Goal: Information Seeking & Learning: Learn about a topic

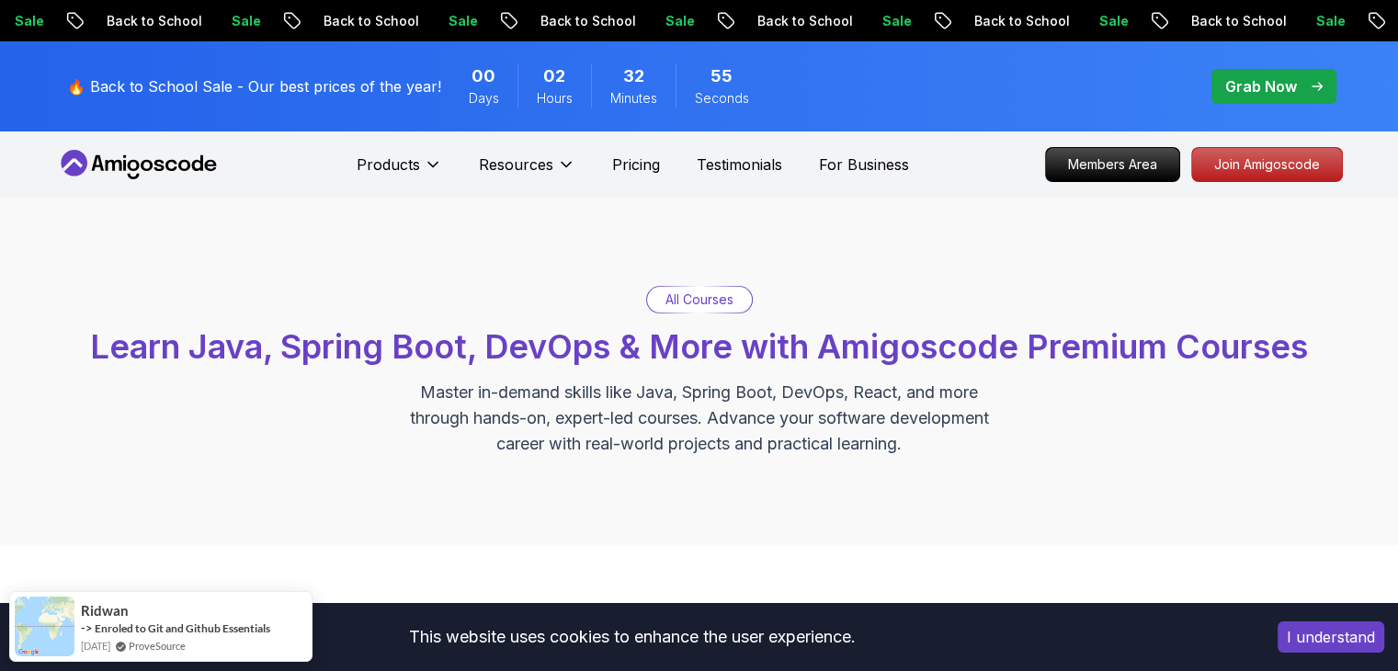
click at [1008, 435] on div "All Courses Learn Java, Spring Boot, DevOps & More with Amigoscode Premium Cour…" at bounding box center [699, 371] width 1286 height 171
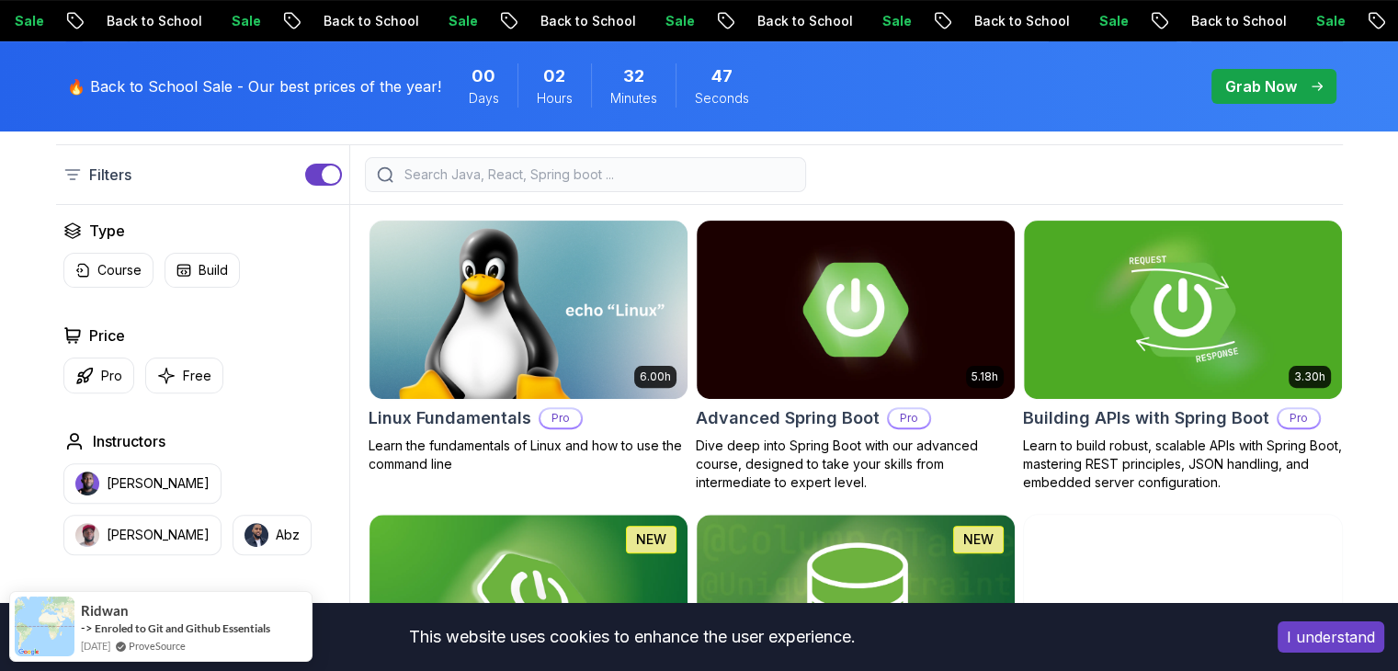
scroll to position [489, 0]
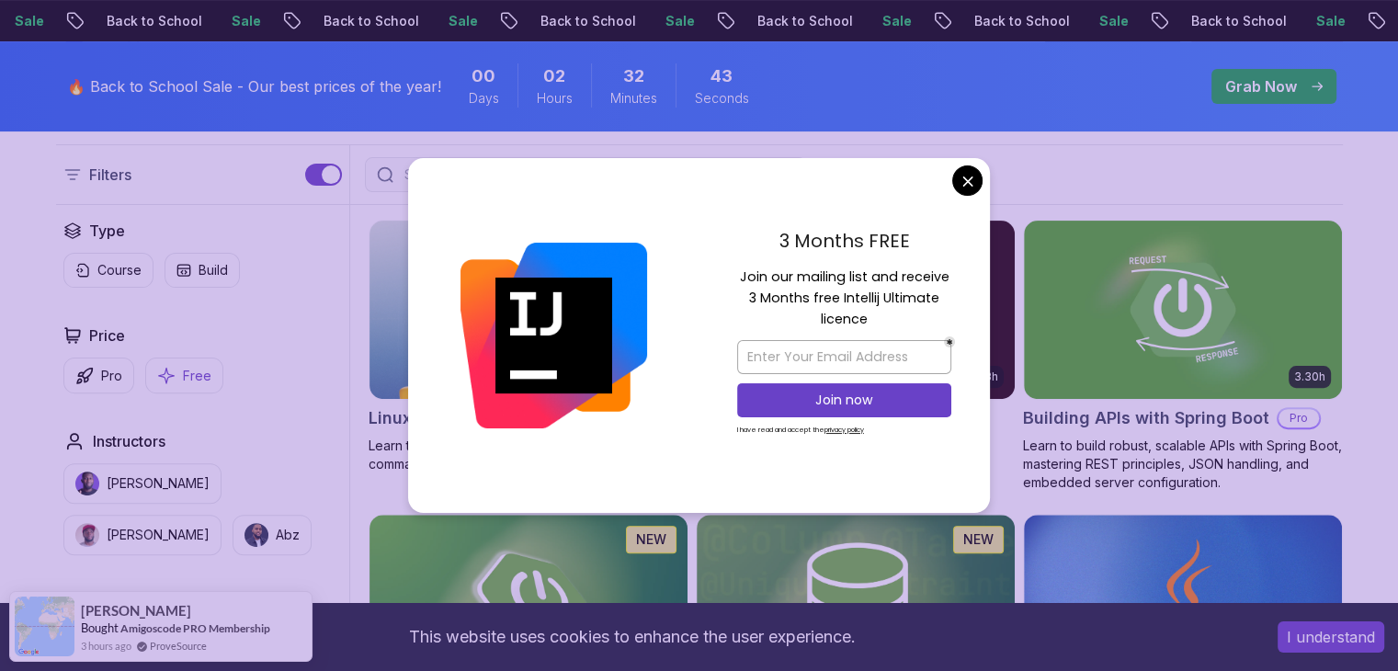
click at [198, 373] on p "Free" at bounding box center [197, 376] width 28 height 18
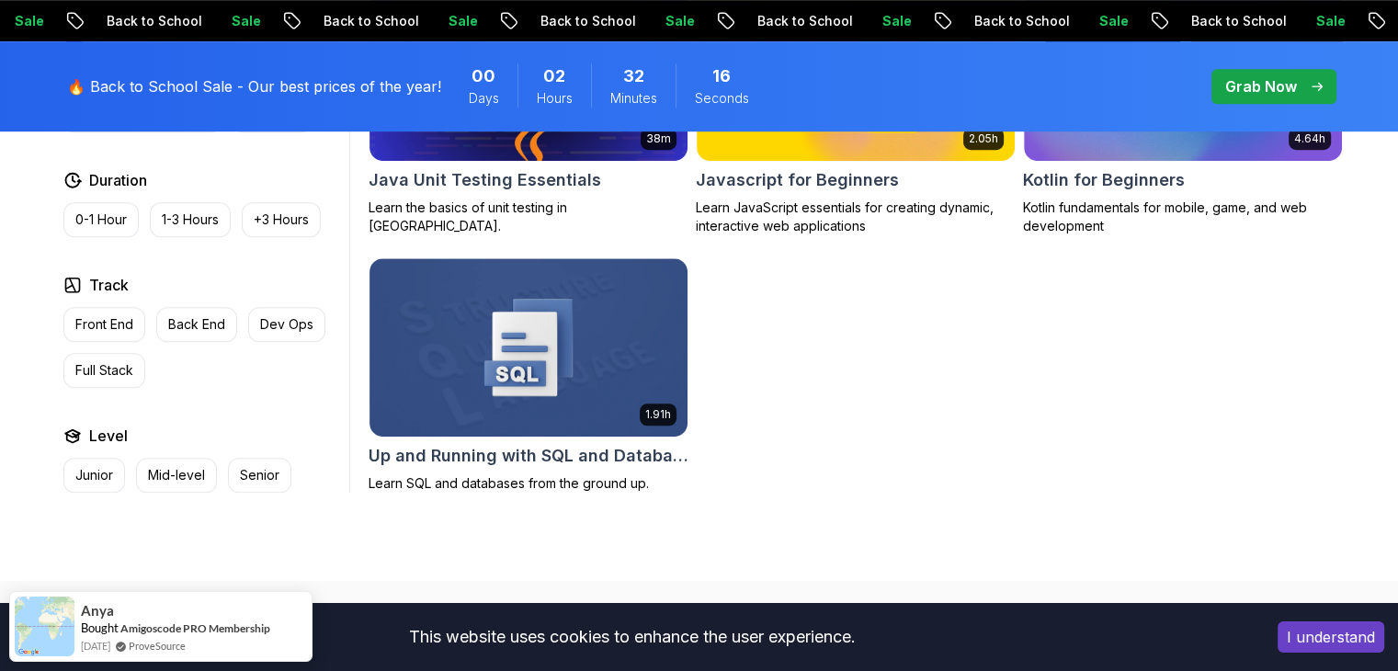
scroll to position [1282, 0]
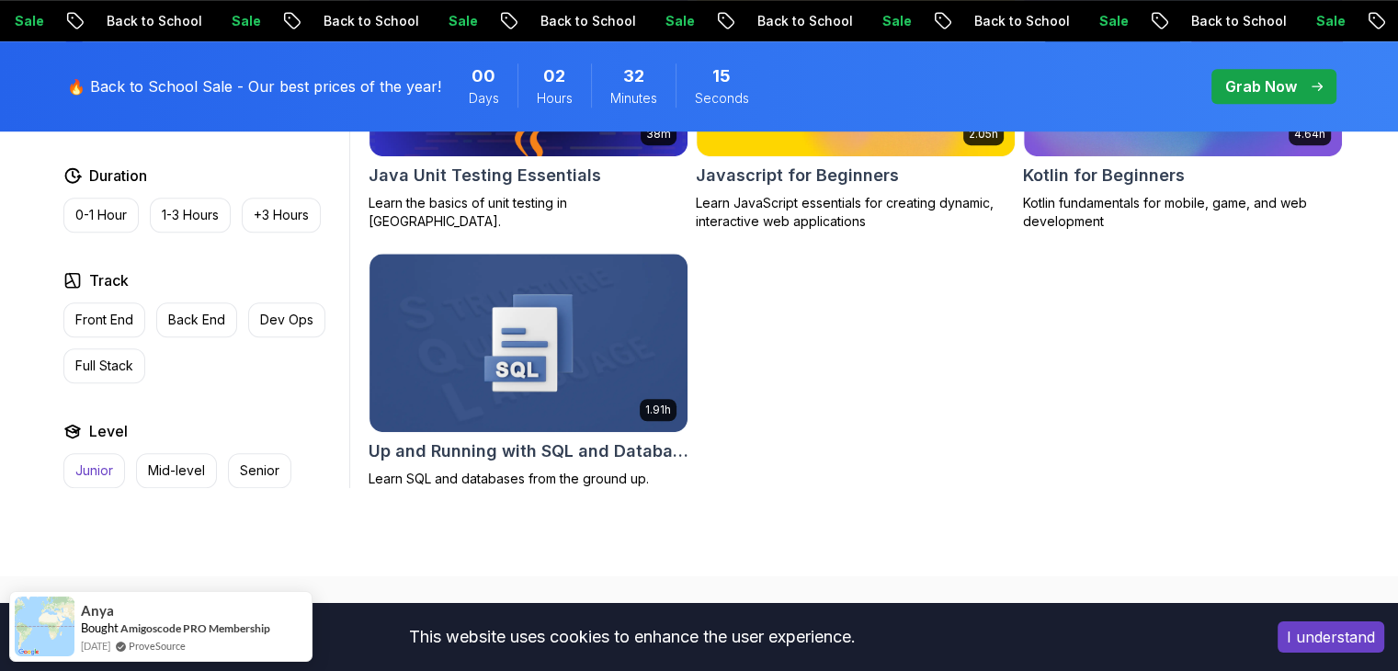
click at [85, 459] on button "Junior" at bounding box center [94, 470] width 62 height 35
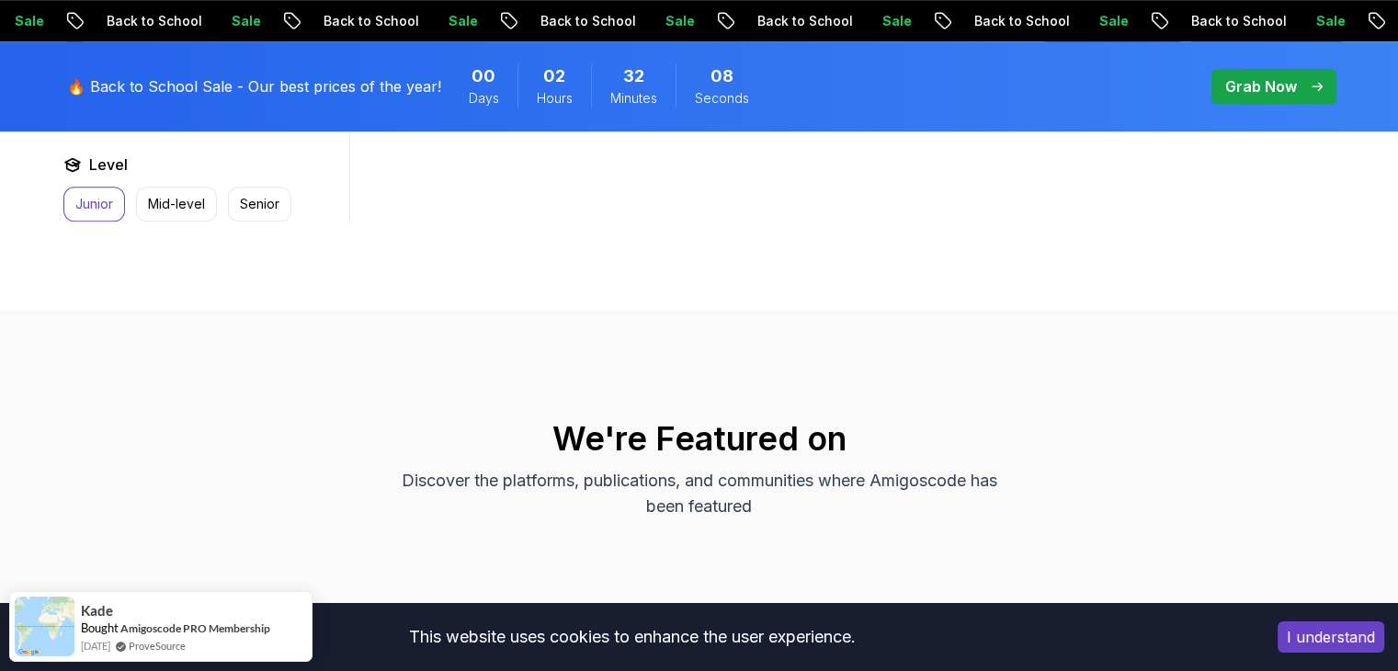
click at [96, 210] on button "Junior" at bounding box center [94, 204] width 62 height 35
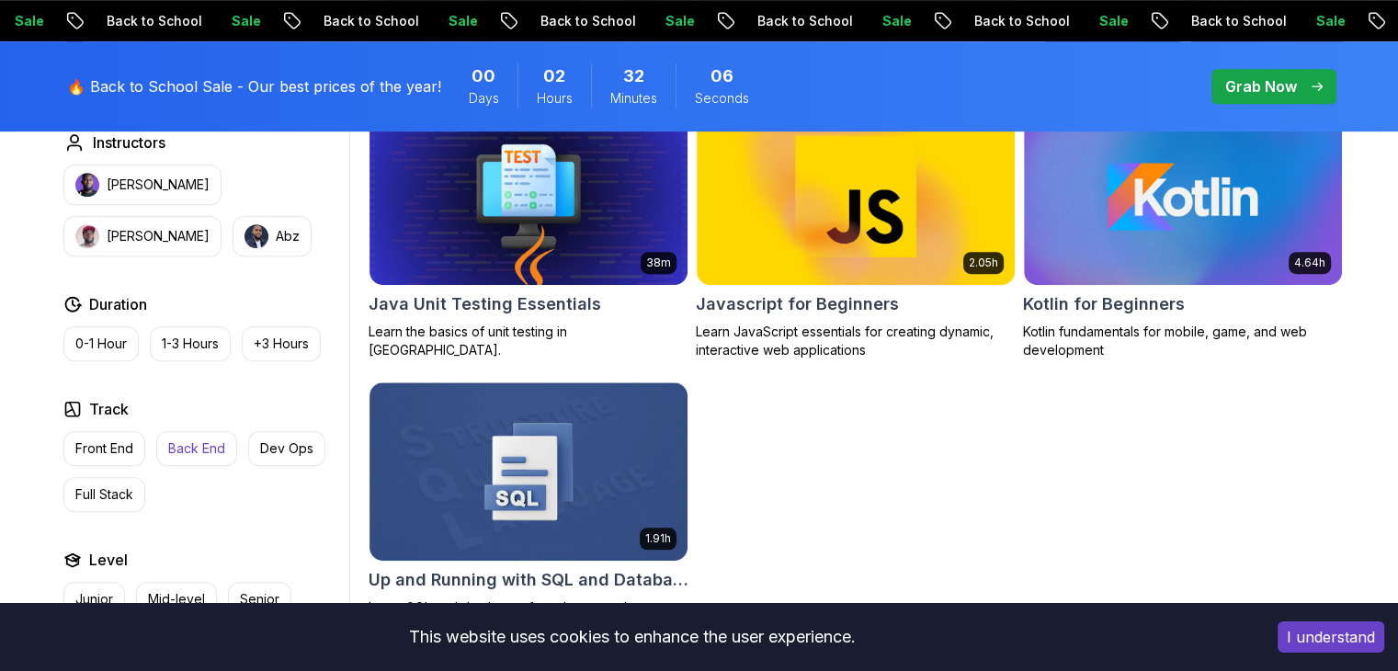
scroll to position [1150, 0]
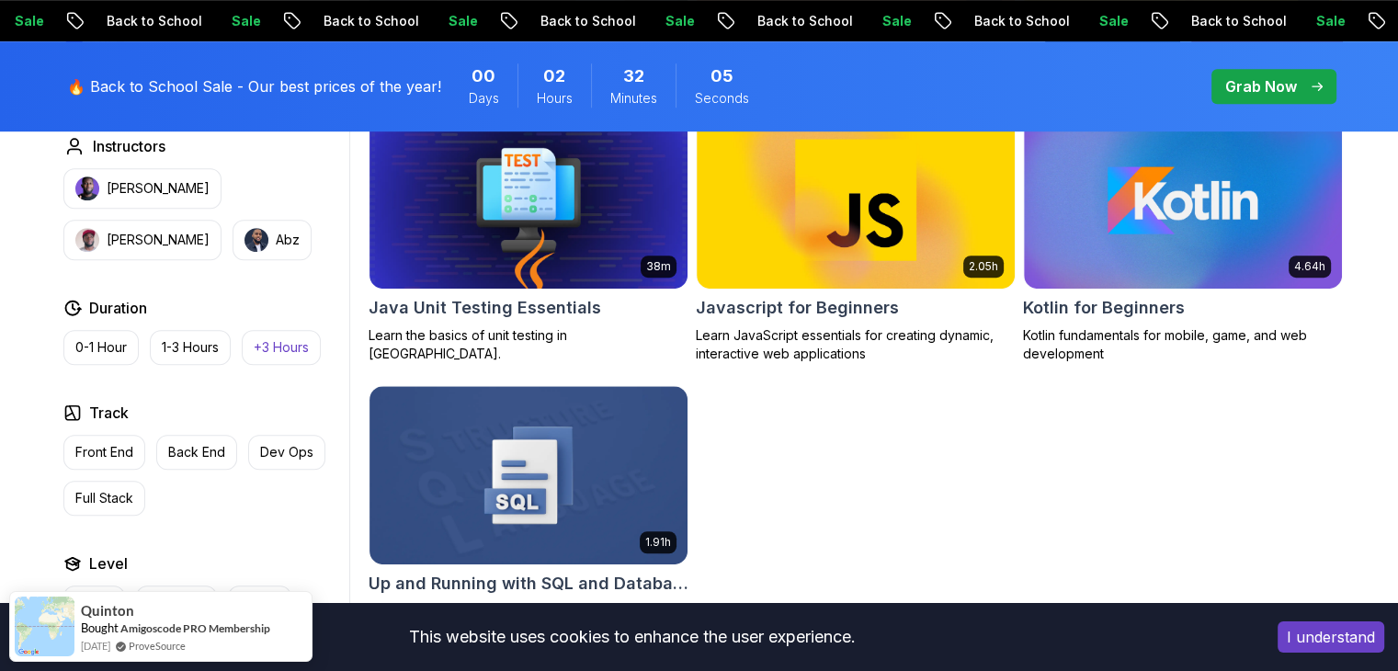
click at [283, 355] on p "+3 Hours" at bounding box center [281, 347] width 55 height 18
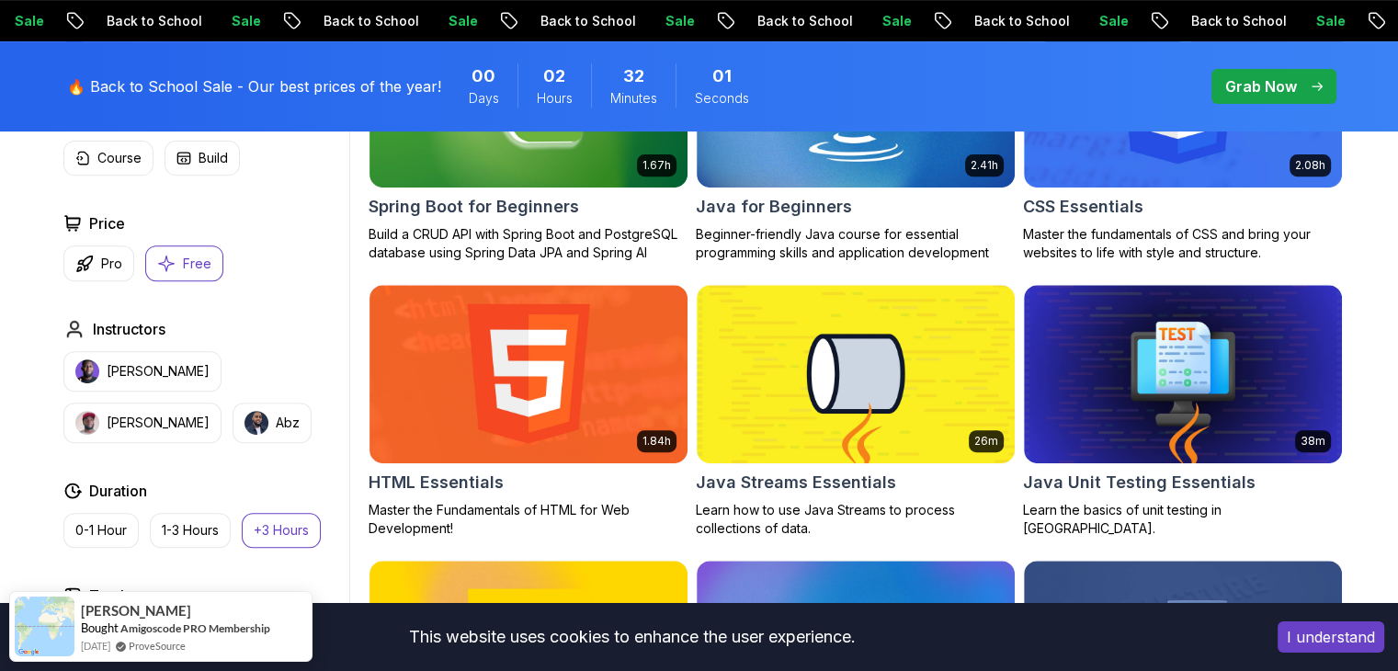
scroll to position [697, 0]
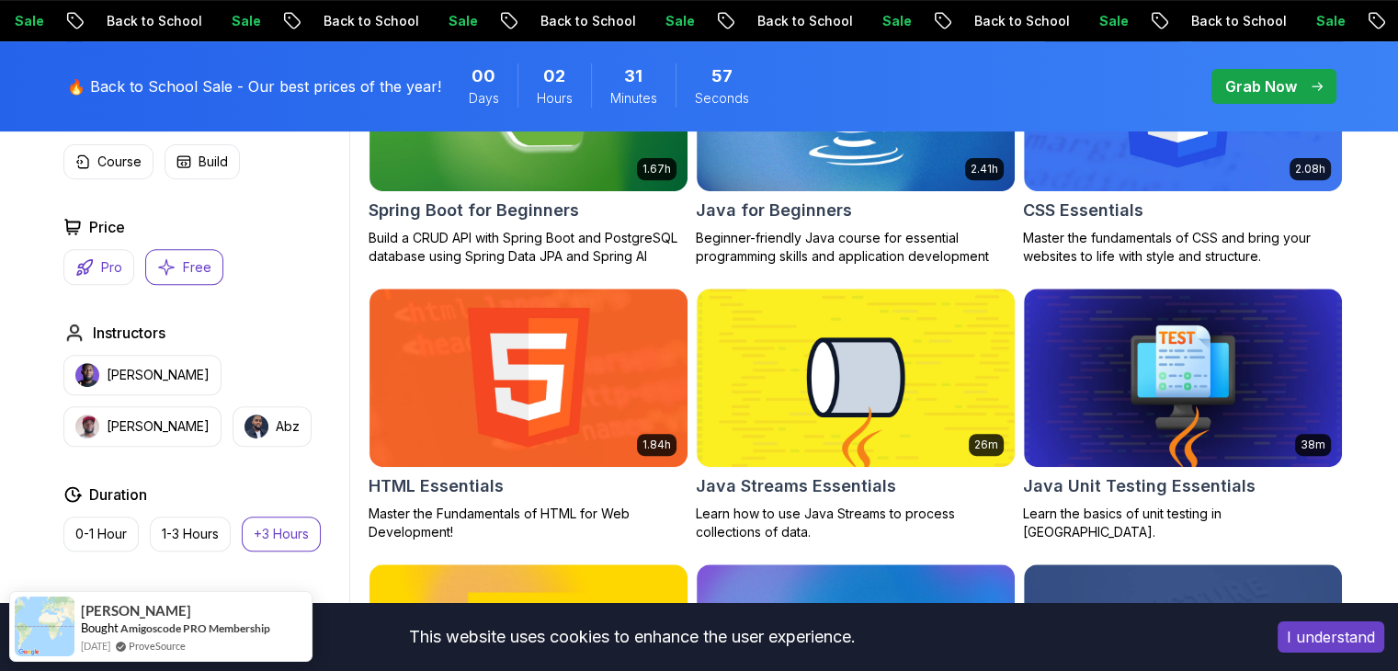
click at [119, 273] on p "Pro" at bounding box center [111, 267] width 21 height 18
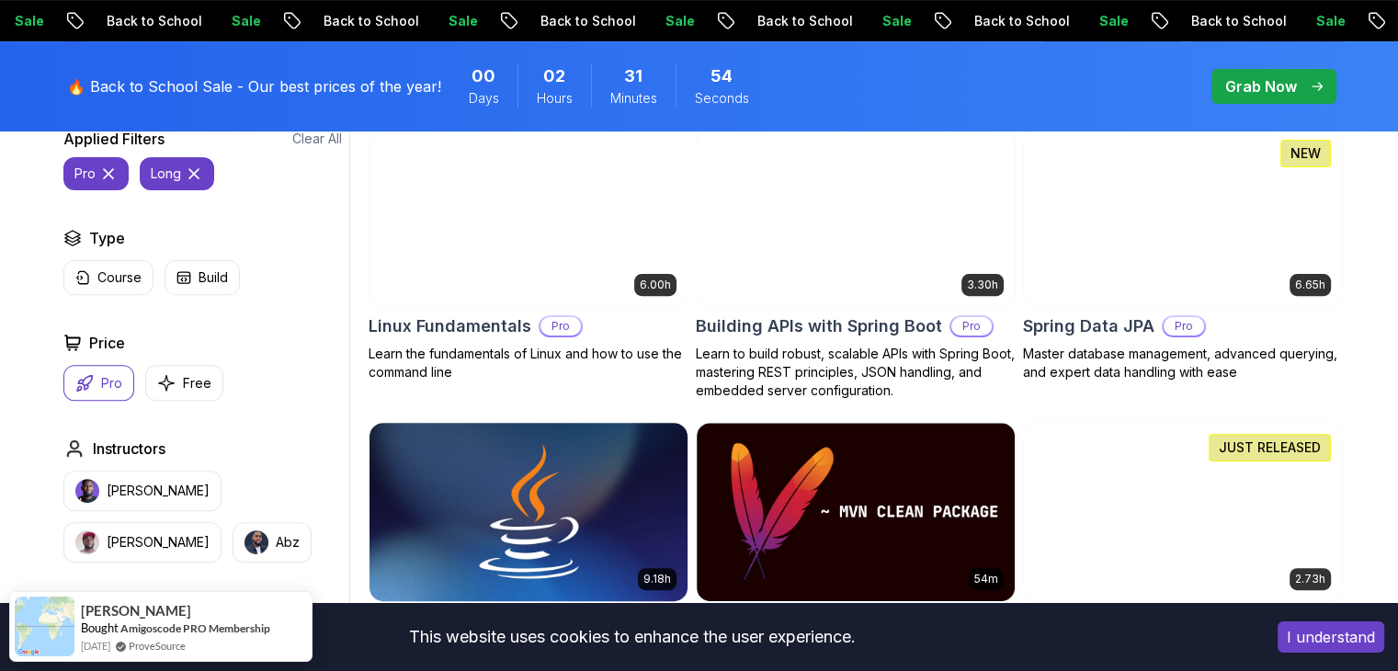
scroll to position [575, 0]
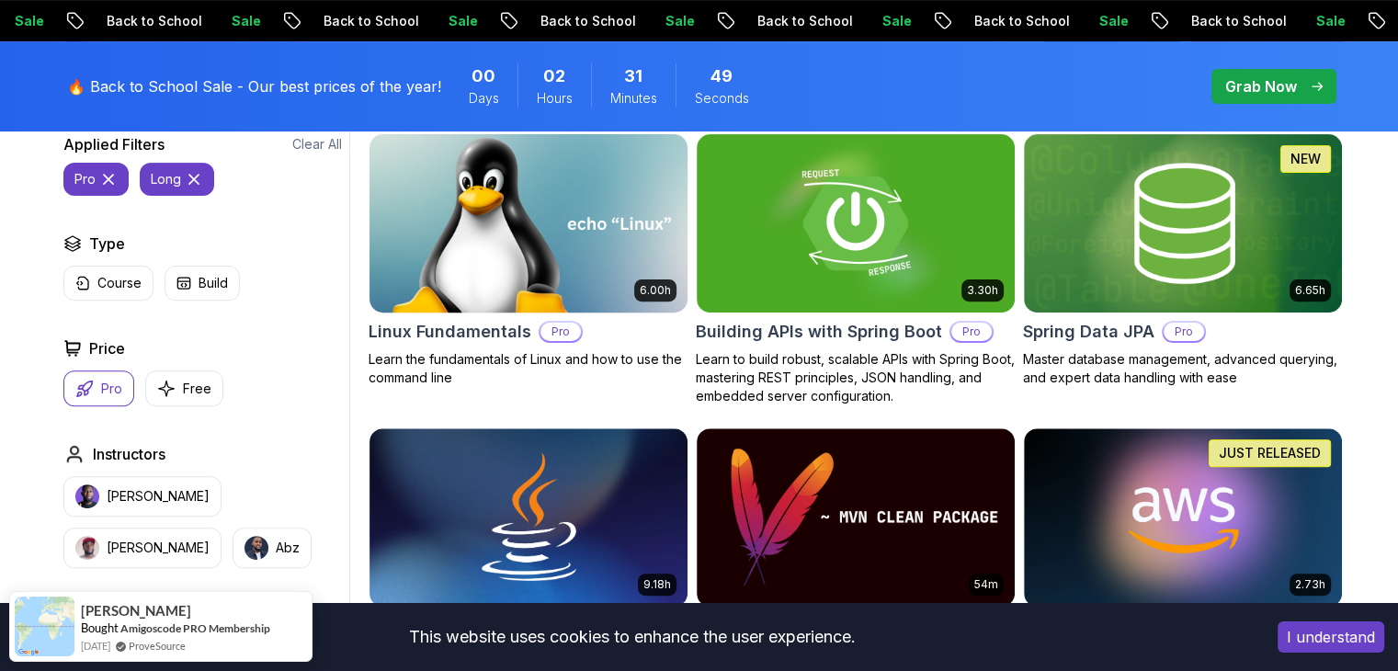
click at [557, 328] on p "Pro" at bounding box center [560, 332] width 40 height 18
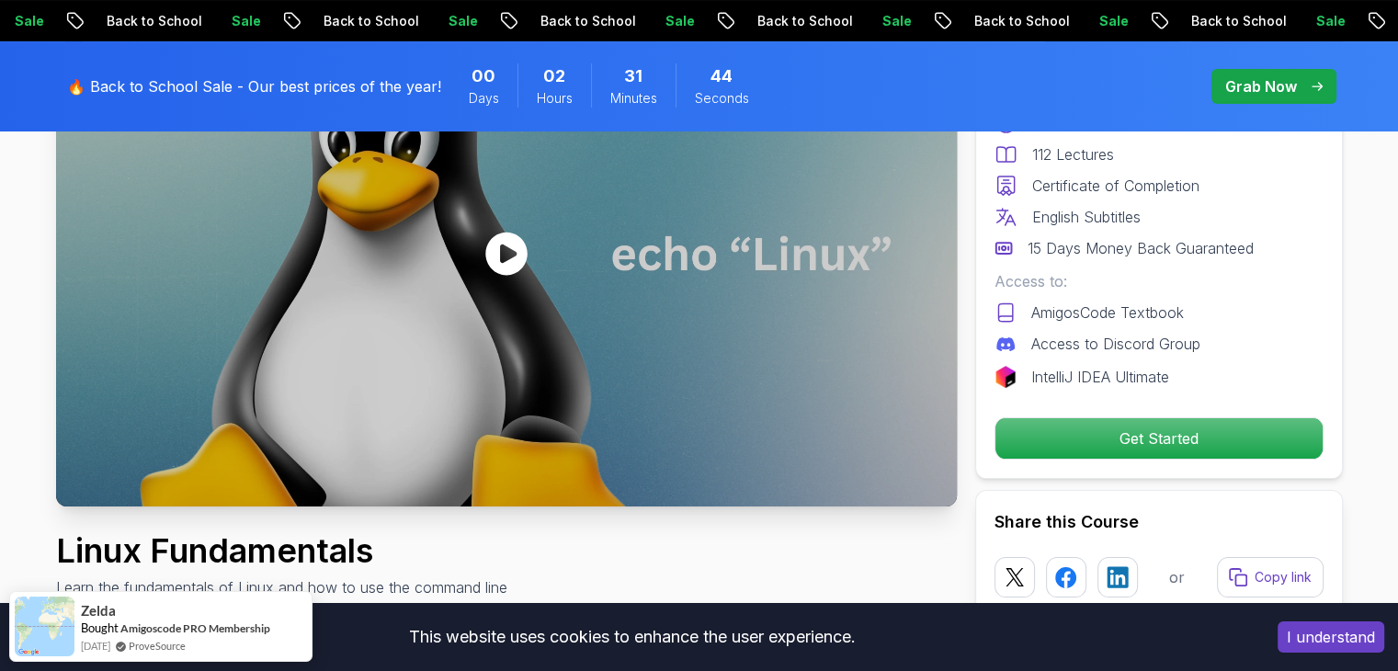
scroll to position [244, 0]
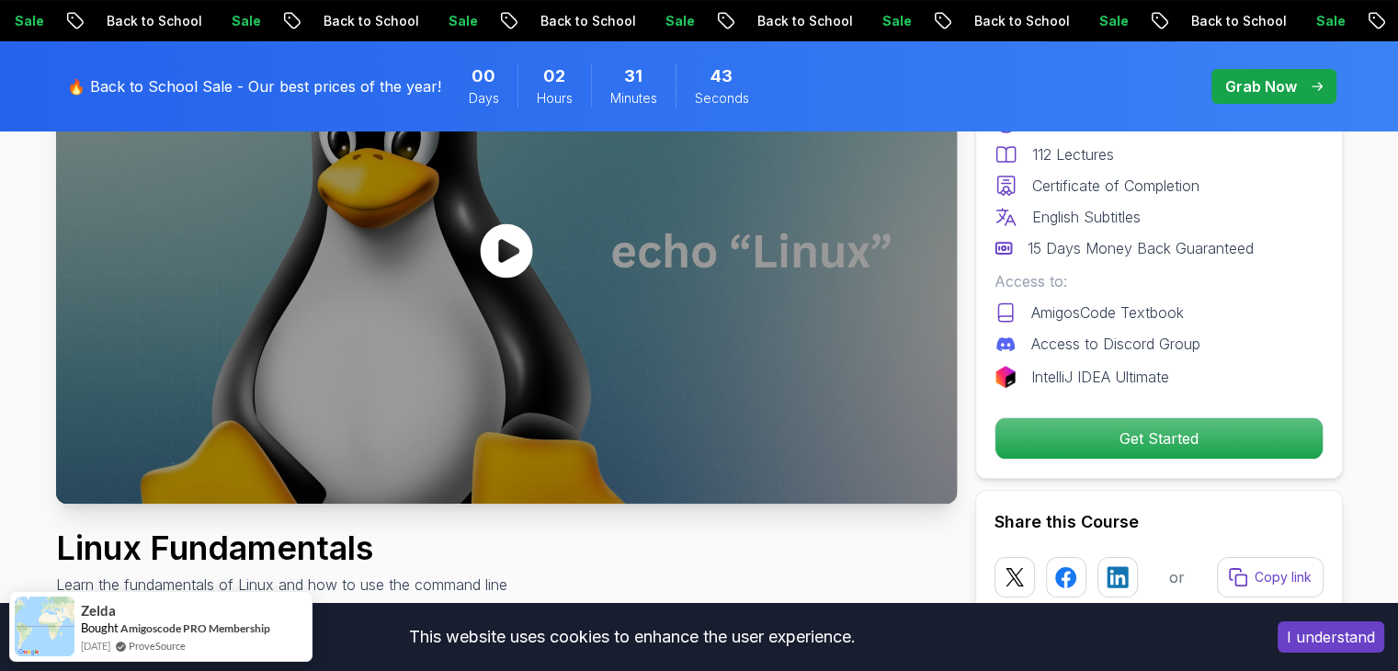
click at [504, 244] on icon at bounding box center [506, 250] width 55 height 55
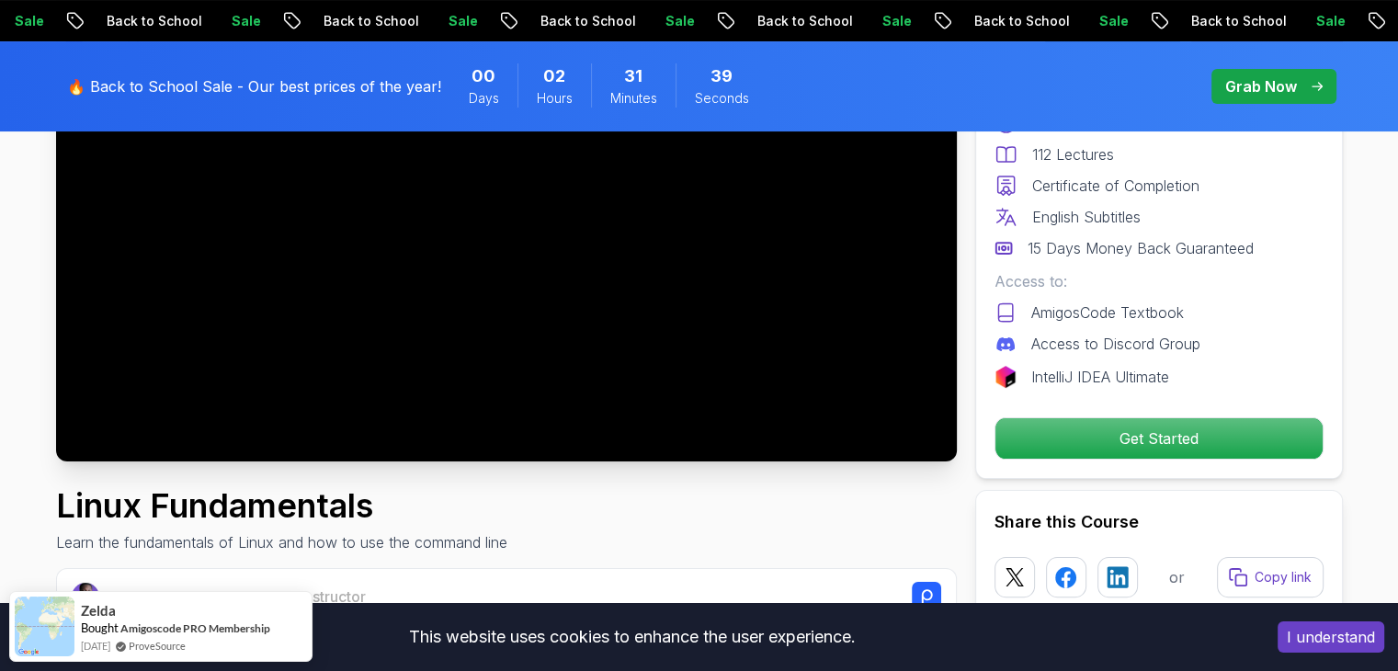
scroll to position [290, 0]
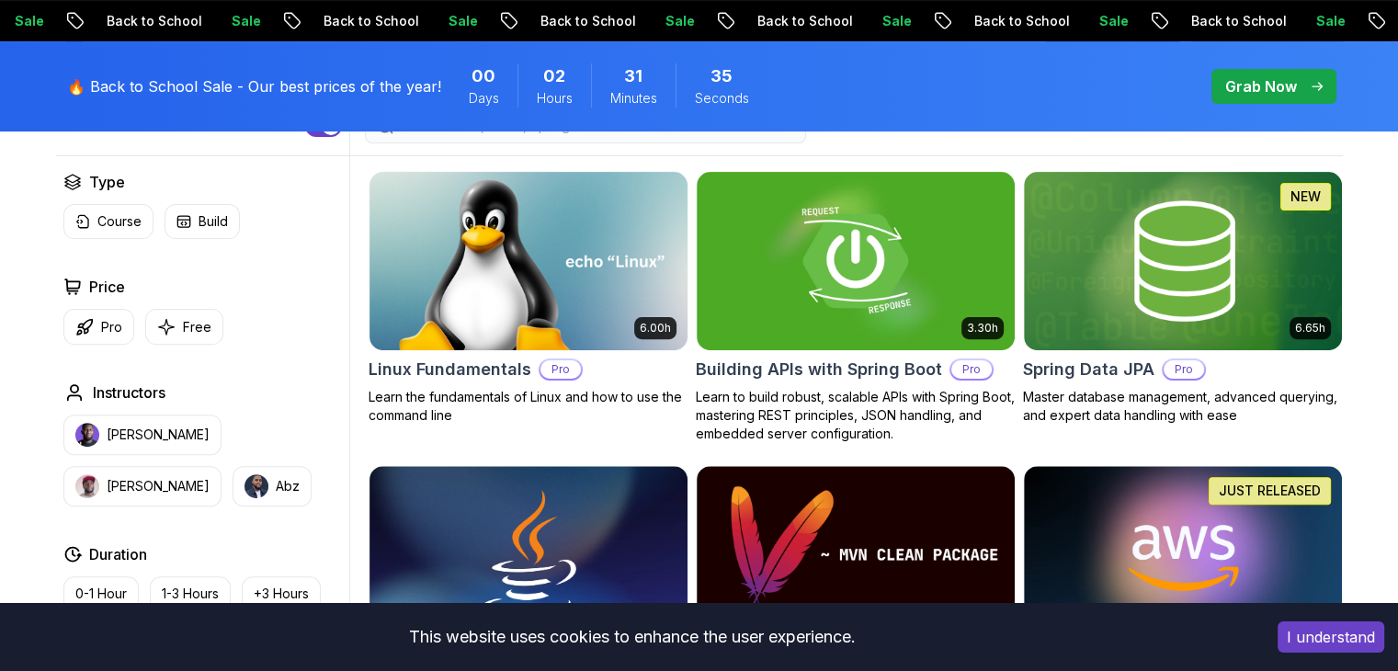
scroll to position [575, 0]
